Goal: Book appointment/travel/reservation

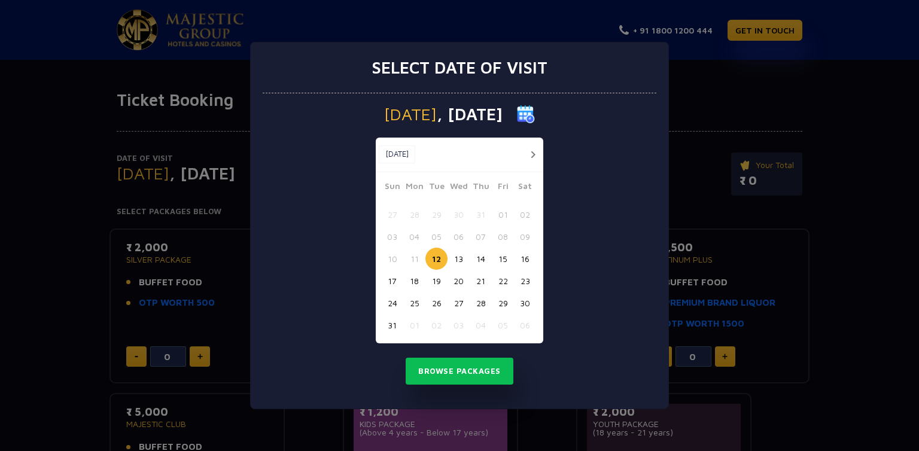
click at [392, 278] on button "17" at bounding box center [392, 281] width 22 height 22
click at [440, 365] on button "Browse Packages" at bounding box center [459, 372] width 108 height 28
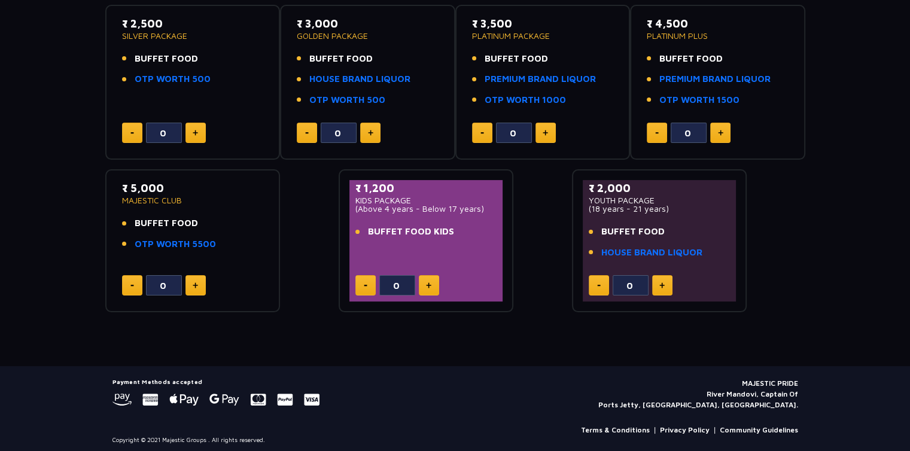
scroll to position [228, 0]
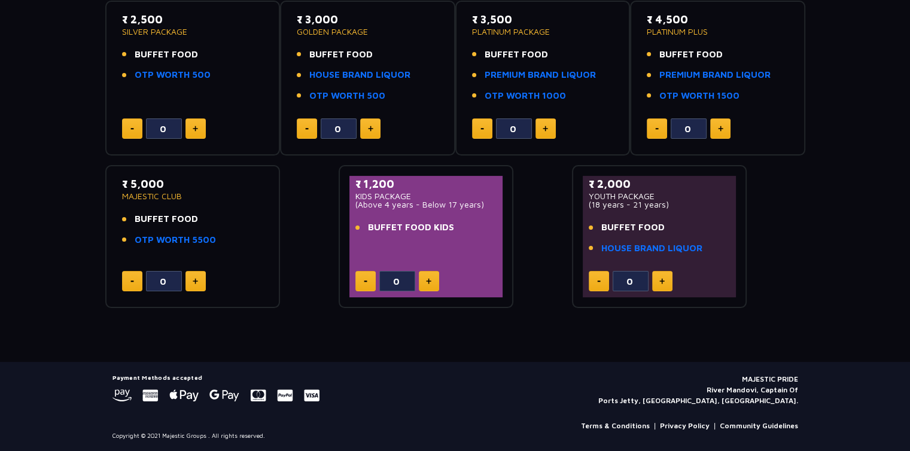
click at [190, 280] on button at bounding box center [195, 281] width 20 height 20
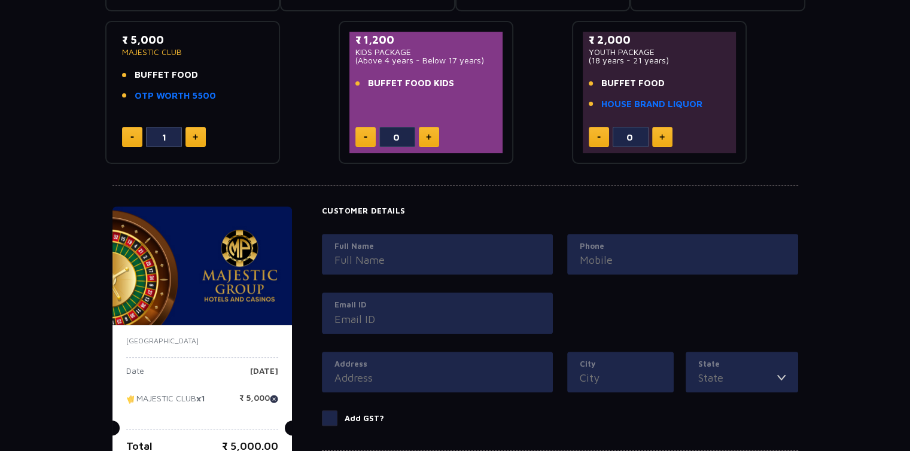
scroll to position [340, 0]
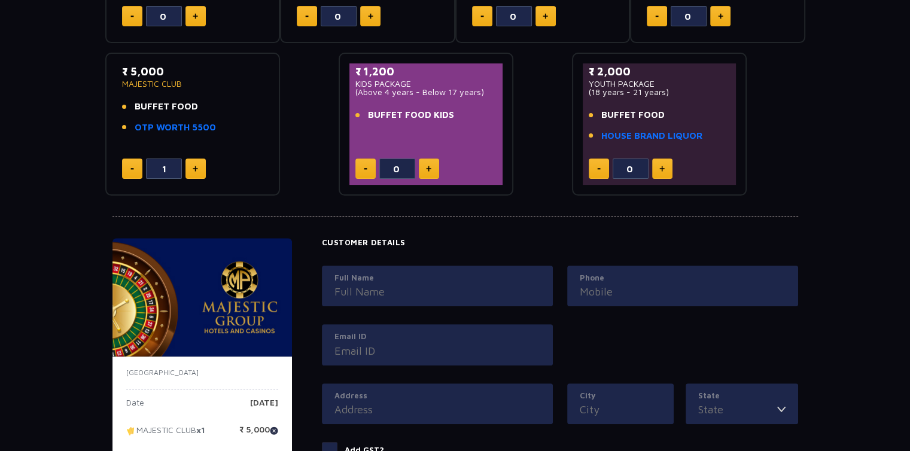
click at [193, 166] on img at bounding box center [195, 169] width 5 height 6
type input "5"
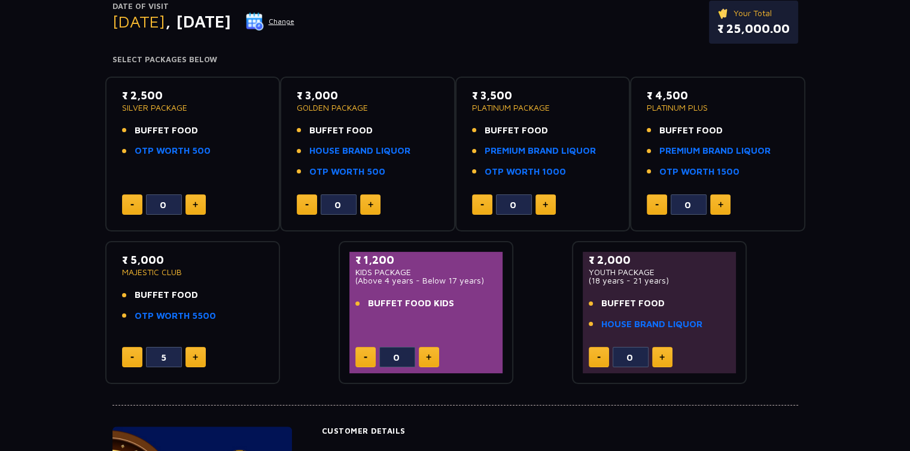
scroll to position [153, 0]
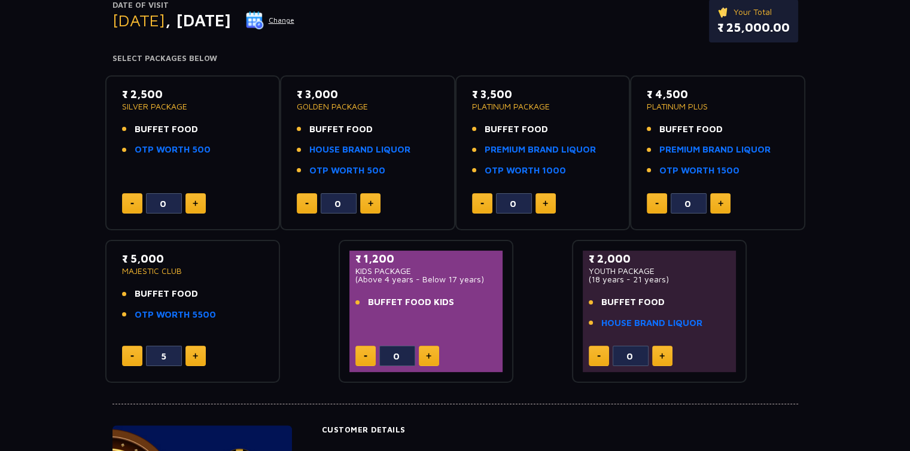
drag, startPoint x: 305, startPoint y: 233, endPoint x: 187, endPoint y: 256, distance: 120.6
click at [187, 256] on div "₹ 2,500 SILVER PACKAGE BUFFET FOOD OTP WORTH 500 0 ₹ 3,000 GOLDEN PACKAGE BUFFE…" at bounding box center [455, 225] width 700 height 318
